Goal: Find specific page/section: Find specific page/section

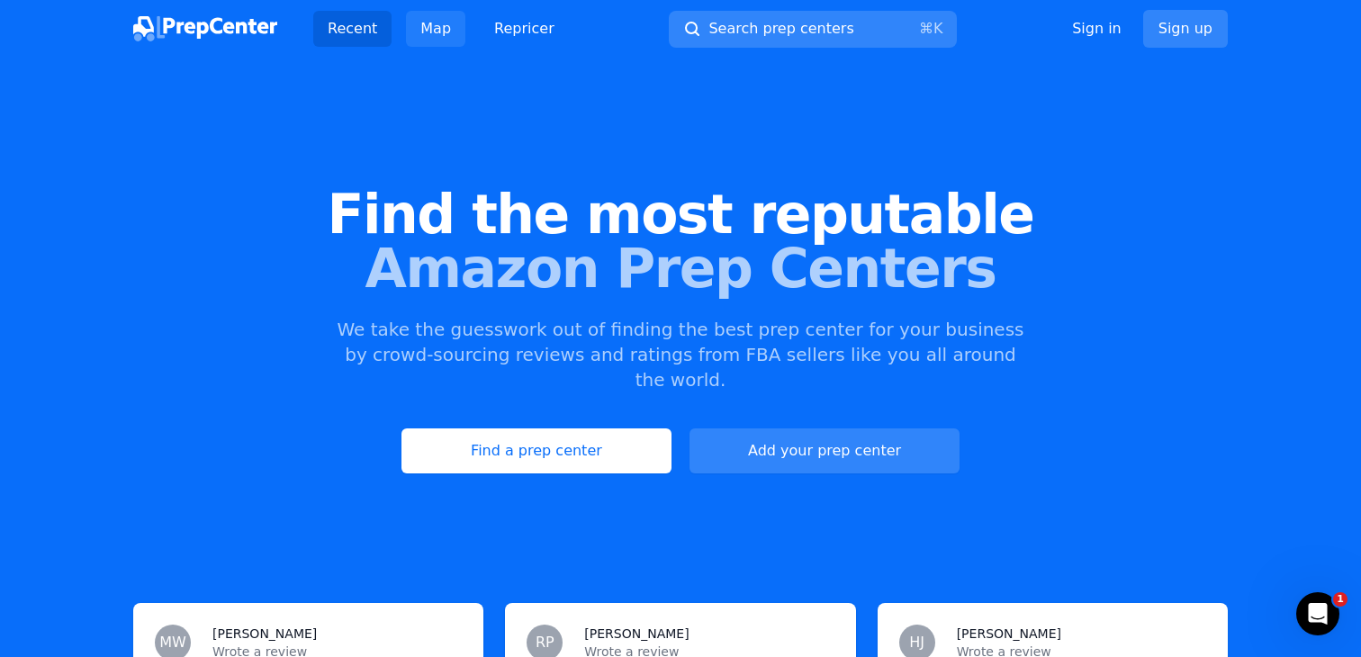
click at [434, 34] on link "Map" at bounding box center [435, 29] width 59 height 36
click at [447, 31] on link "Map" at bounding box center [435, 29] width 59 height 36
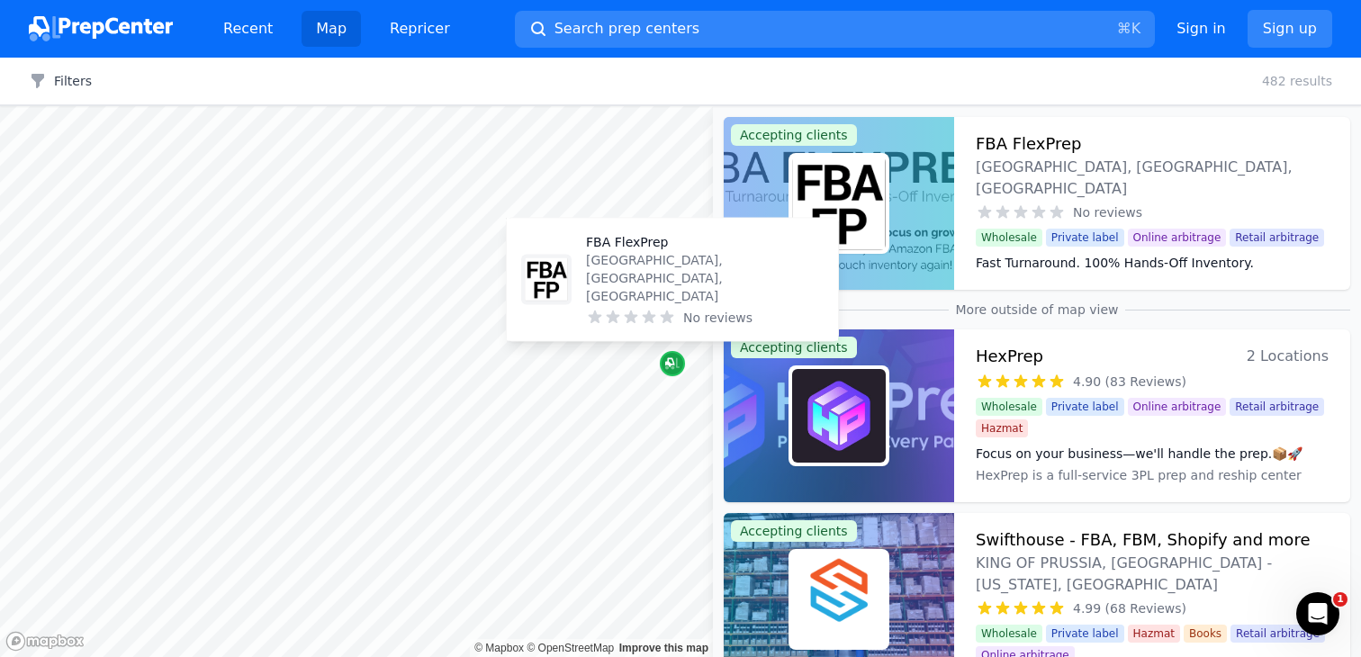
click at [670, 362] on icon "Map marker" at bounding box center [672, 364] width 14 height 18
click at [615, 289] on p "[GEOGRAPHIC_DATA], [GEOGRAPHIC_DATA], [GEOGRAPHIC_DATA]" at bounding box center [705, 278] width 238 height 54
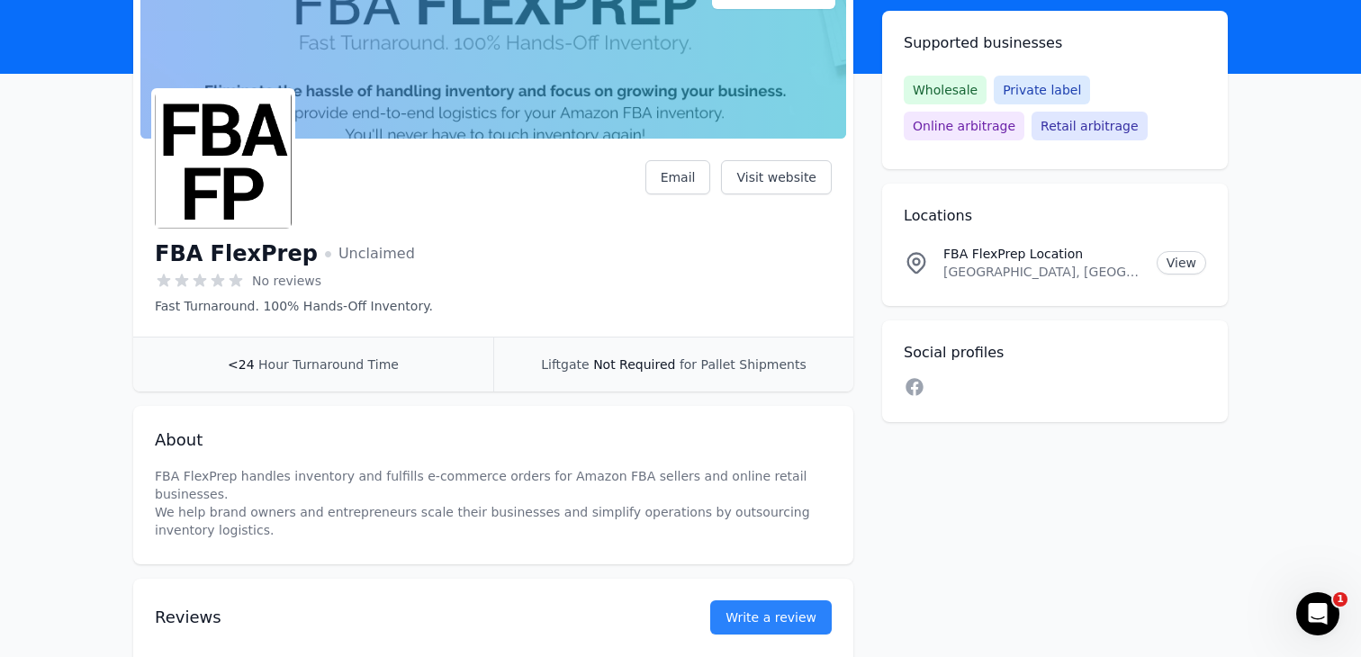
scroll to position [120, 0]
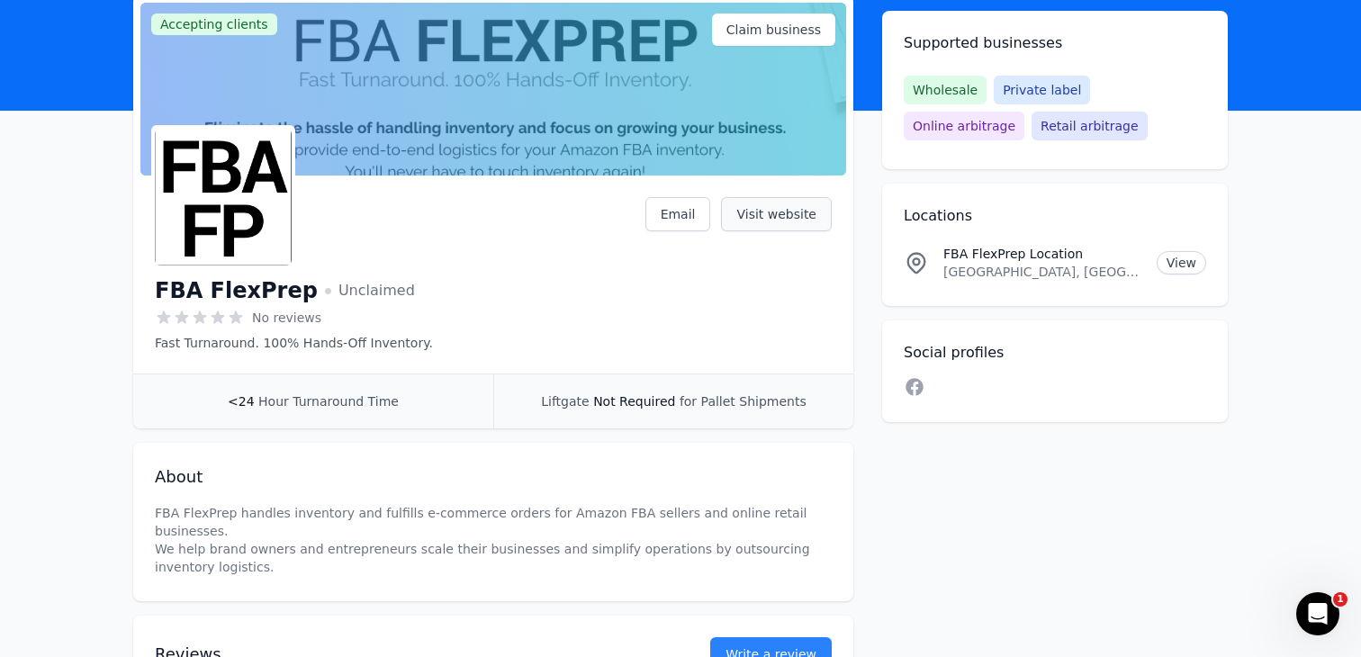
click at [784, 211] on link "Visit website" at bounding box center [776, 214] width 111 height 34
